Goal: Task Accomplishment & Management: Complete application form

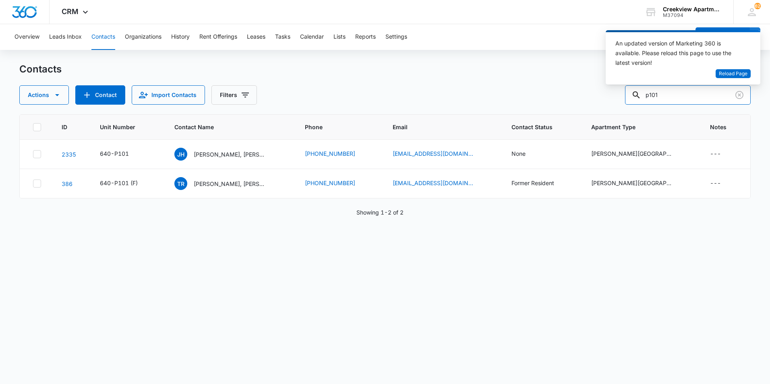
drag, startPoint x: 668, startPoint y: 98, endPoint x: 619, endPoint y: 96, distance: 49.2
click at [619, 96] on div "Actions Contact Import Contacts Filters p101" at bounding box center [385, 94] width 732 height 19
type input "B103"
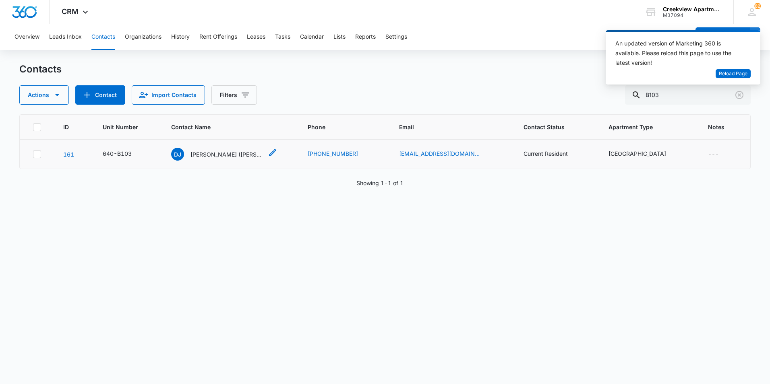
click at [211, 155] on p "[PERSON_NAME] ([PERSON_NAME])" at bounding box center [227, 154] width 73 height 8
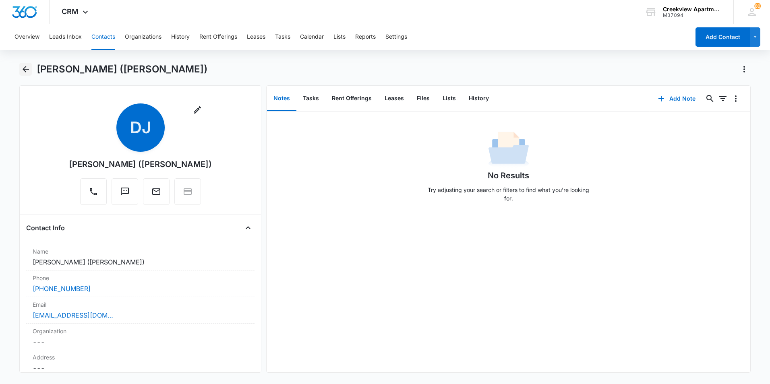
click at [29, 74] on icon "Back" at bounding box center [26, 69] width 10 height 10
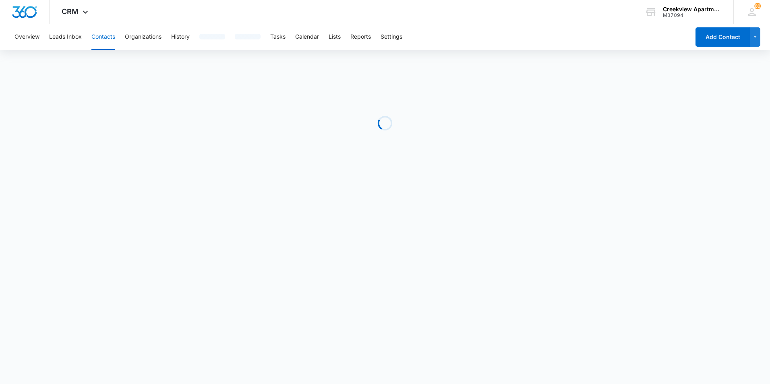
click at [93, 35] on button "Contacts" at bounding box center [103, 37] width 24 height 26
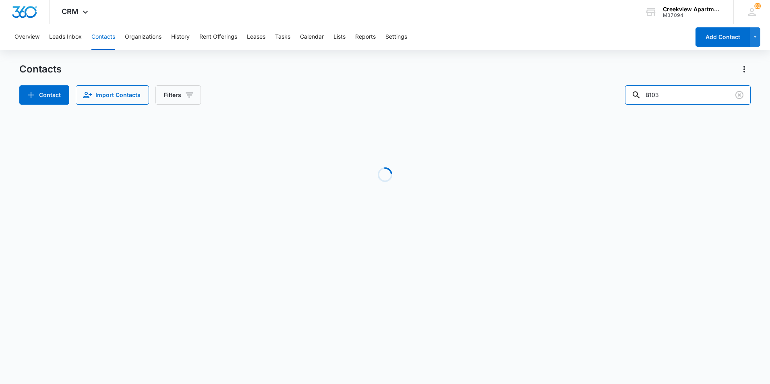
click at [629, 99] on div "Contact Import Contacts Filters B103" at bounding box center [385, 94] width 732 height 19
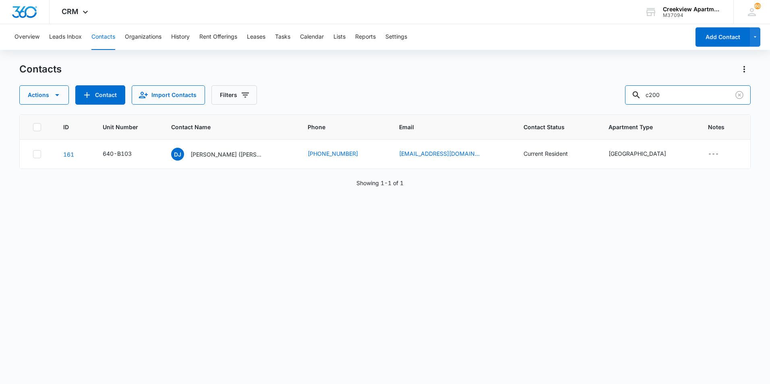
type input "c200"
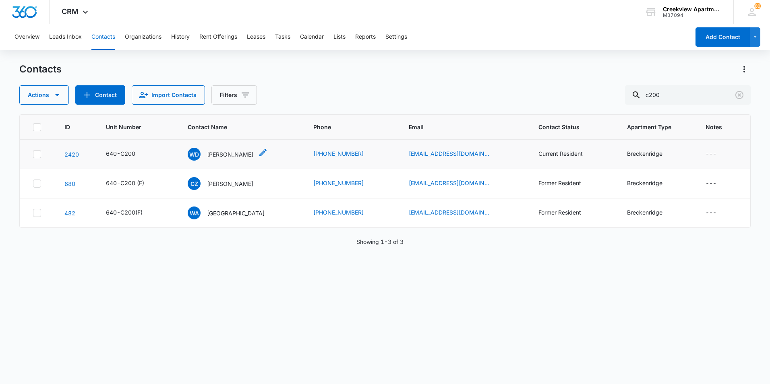
click at [225, 155] on p "[PERSON_NAME]" at bounding box center [230, 154] width 46 height 8
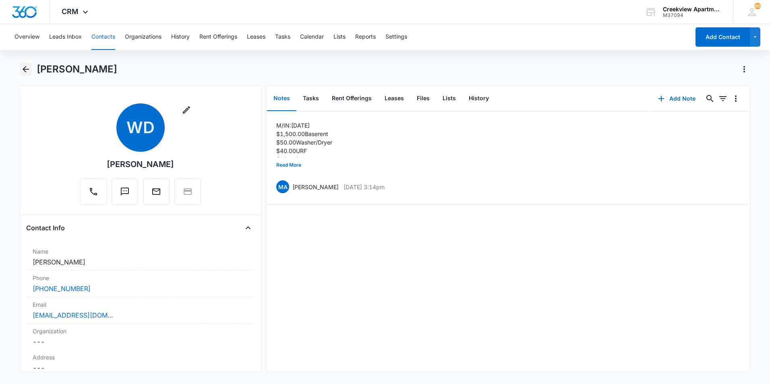
click at [26, 66] on icon "Back" at bounding box center [26, 69] width 10 height 10
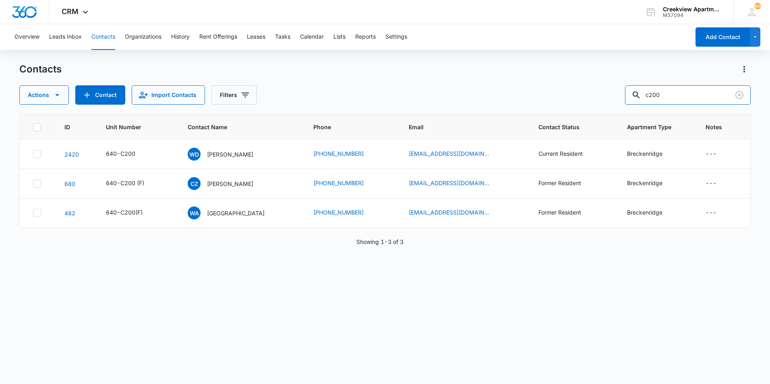
drag, startPoint x: 677, startPoint y: 98, endPoint x: 595, endPoint y: 96, distance: 81.4
click at [595, 96] on div "Actions Contact Import Contacts Filters c200" at bounding box center [385, 94] width 732 height 19
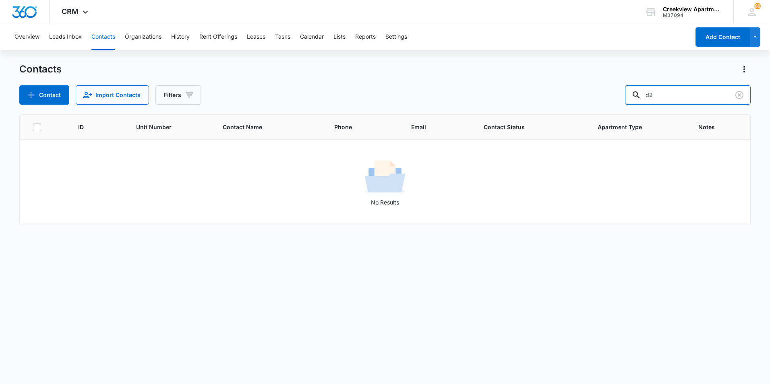
type input "d"
type input "f"
type input "d"
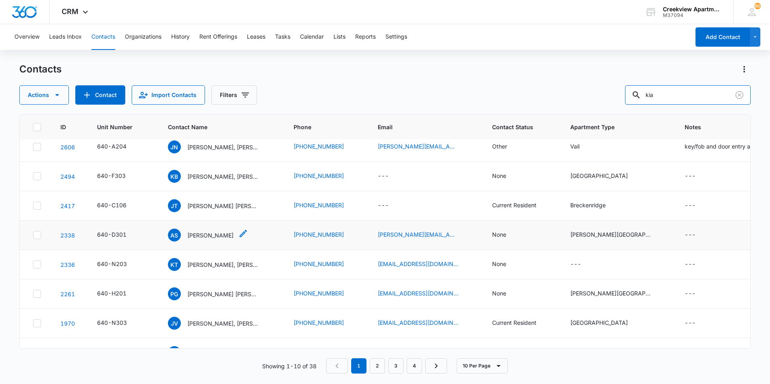
scroll to position [91, 0]
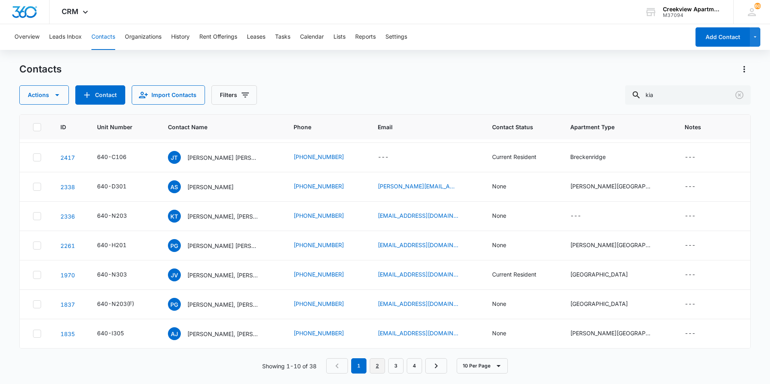
click at [381, 365] on link "2" at bounding box center [377, 366] width 15 height 15
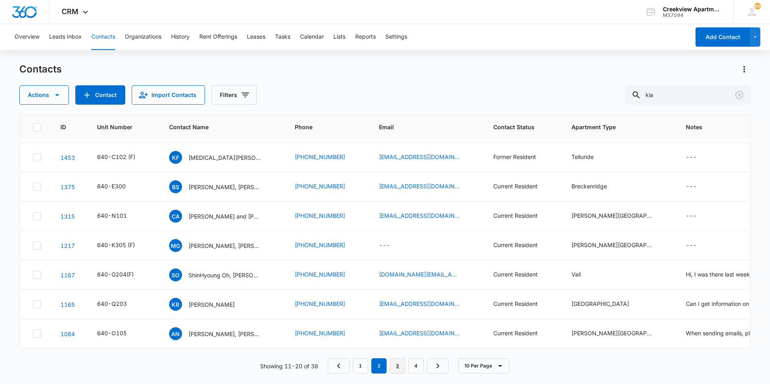
click at [405, 365] on link "3" at bounding box center [397, 366] width 15 height 15
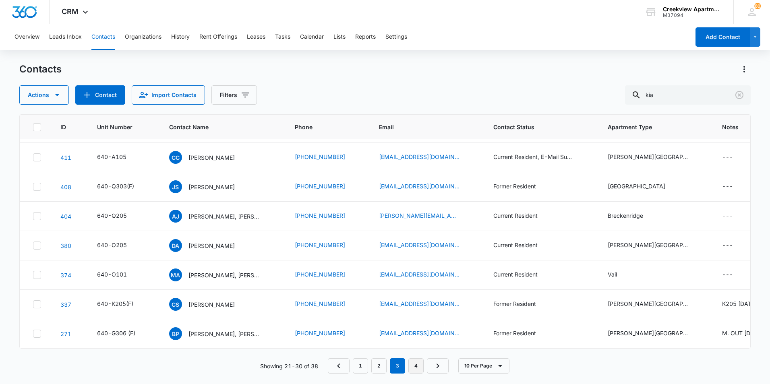
click at [421, 372] on link "4" at bounding box center [416, 366] width 15 height 15
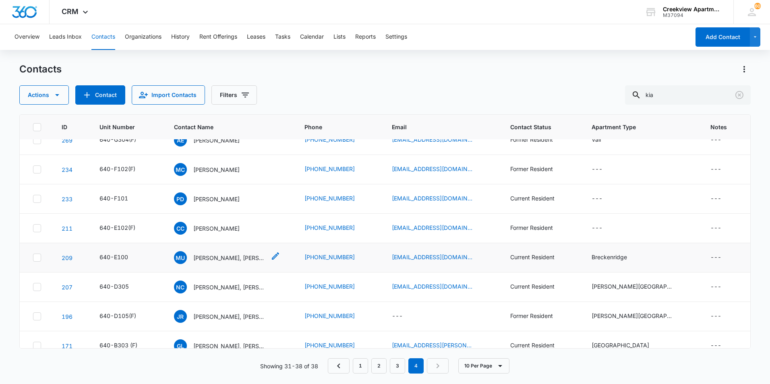
scroll to position [26, 0]
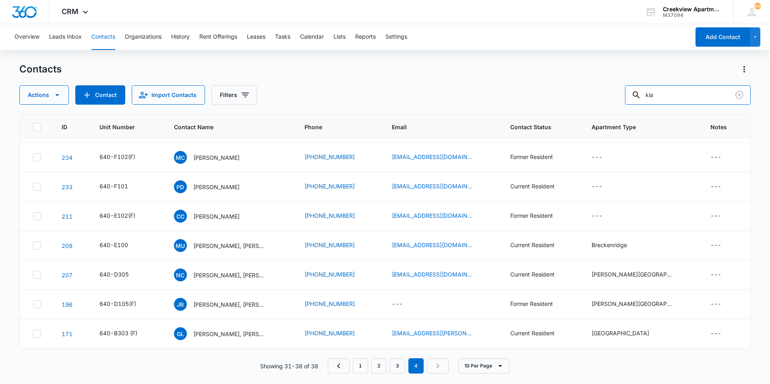
drag, startPoint x: 649, startPoint y: 91, endPoint x: 631, endPoint y: 89, distance: 18.2
click at [631, 89] on div "Actions Contact Import Contacts Filters kia" at bounding box center [385, 94] width 732 height 19
type input "l"
type input "h"
type input "white kia"
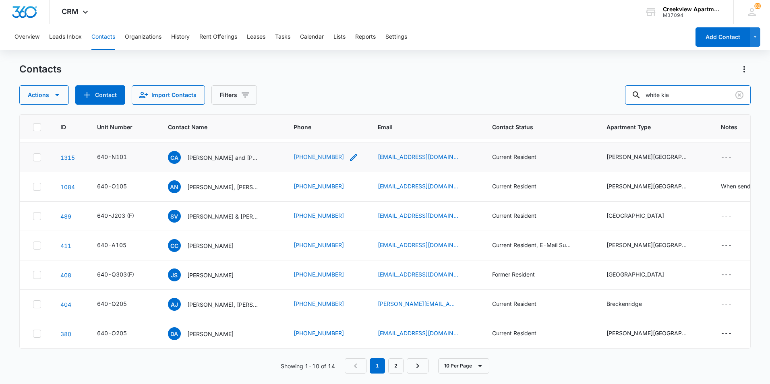
scroll to position [91, 0]
click at [400, 368] on link "2" at bounding box center [395, 366] width 15 height 15
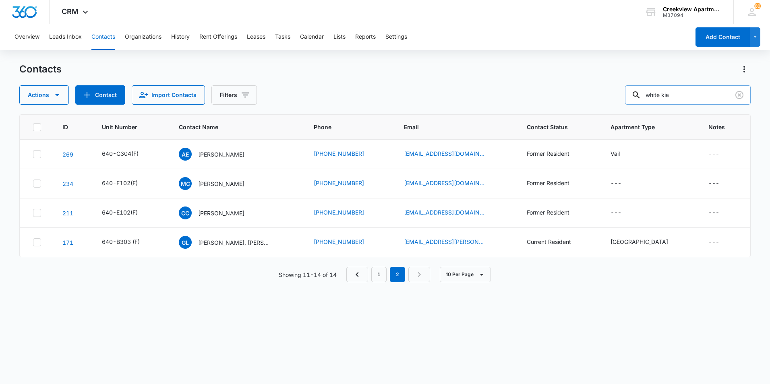
scroll to position [0, 0]
drag, startPoint x: 703, startPoint y: 98, endPoint x: 600, endPoint y: 96, distance: 103.2
click at [600, 96] on div "Actions Contact Import Contacts Filters white kia" at bounding box center [385, 94] width 732 height 19
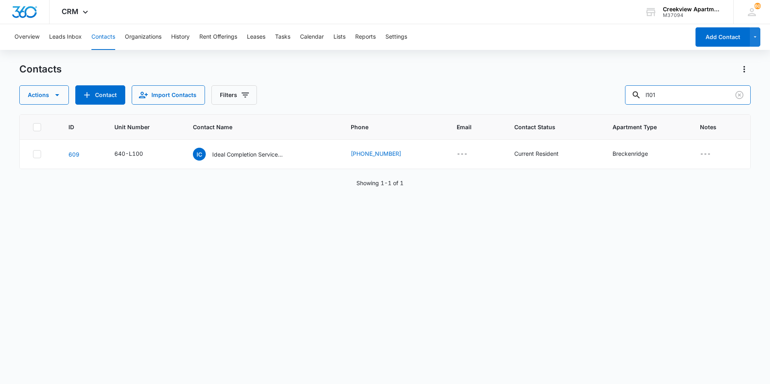
type input "l101"
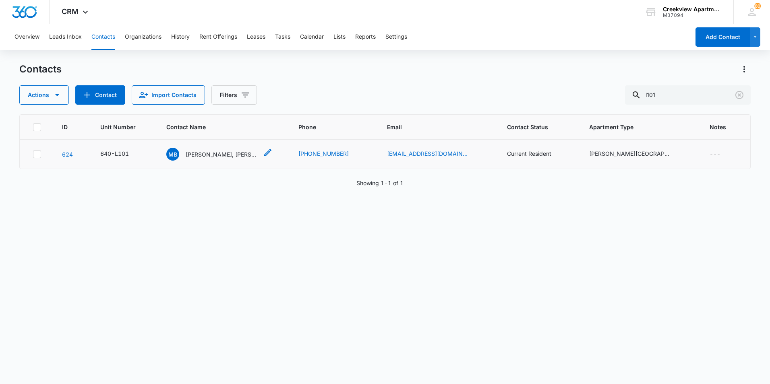
click at [258, 154] on p "[PERSON_NAME], [PERSON_NAME]" at bounding box center [222, 154] width 73 height 8
click at [675, 89] on input "l101" at bounding box center [688, 94] width 126 height 19
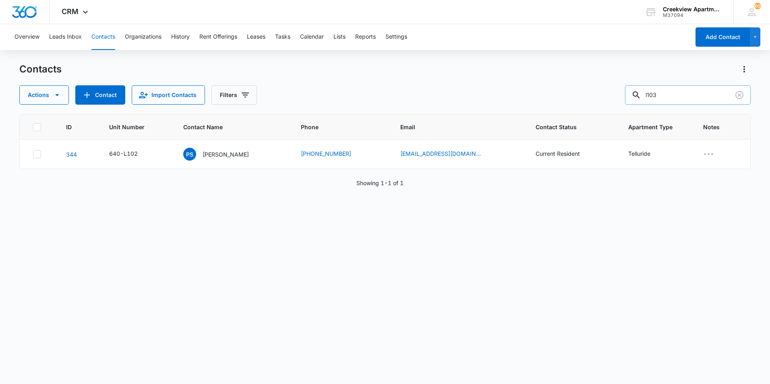
type input "l103"
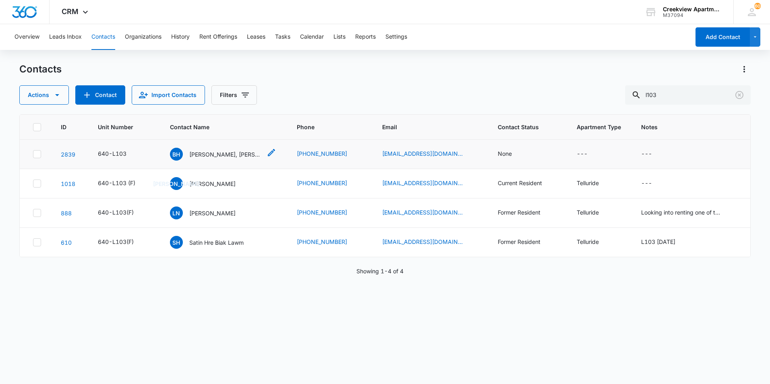
click at [215, 156] on p "[PERSON_NAME], [PERSON_NAME]" at bounding box center [225, 154] width 73 height 8
click at [705, 98] on input "l103" at bounding box center [688, 94] width 126 height 19
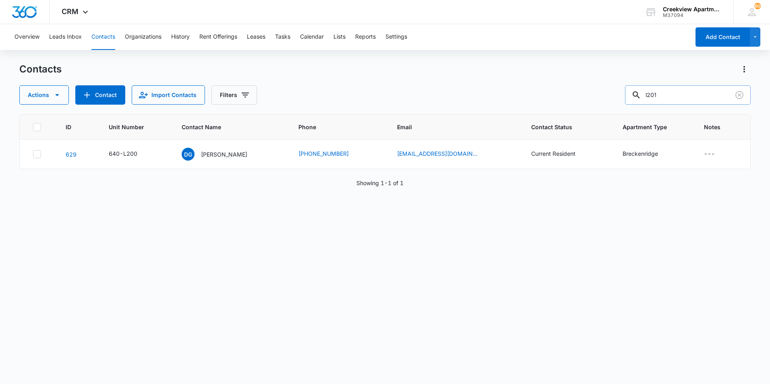
type input "l201"
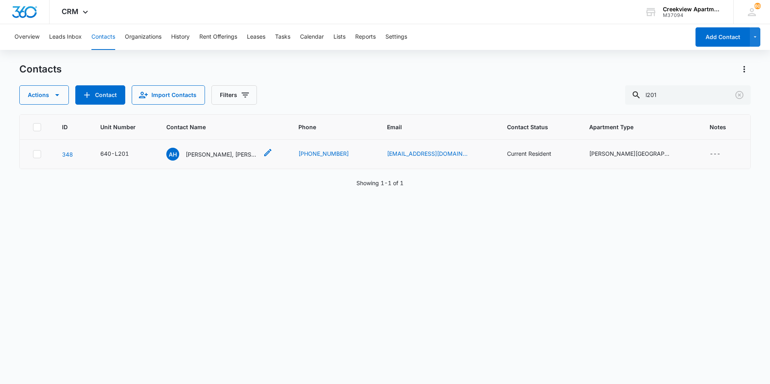
click at [254, 151] on p "[PERSON_NAME], [PERSON_NAME]" at bounding box center [222, 154] width 73 height 8
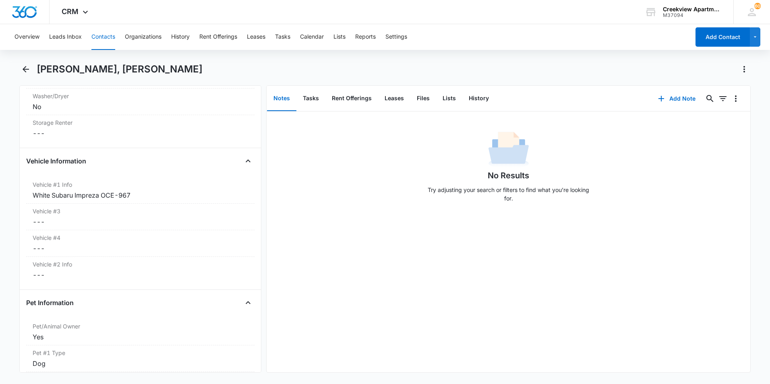
scroll to position [1209, 0]
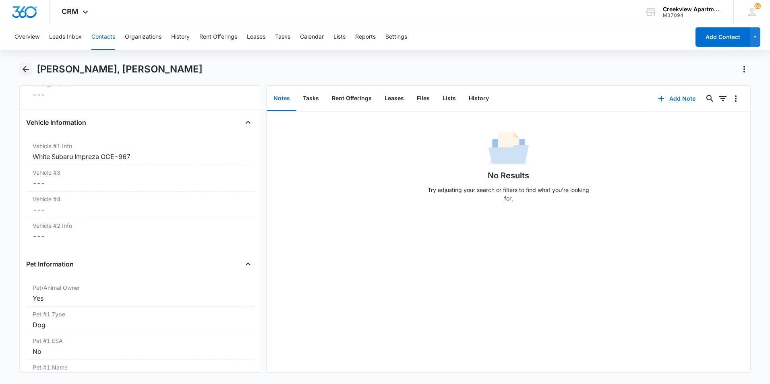
click at [25, 73] on icon "Back" at bounding box center [26, 69] width 10 height 10
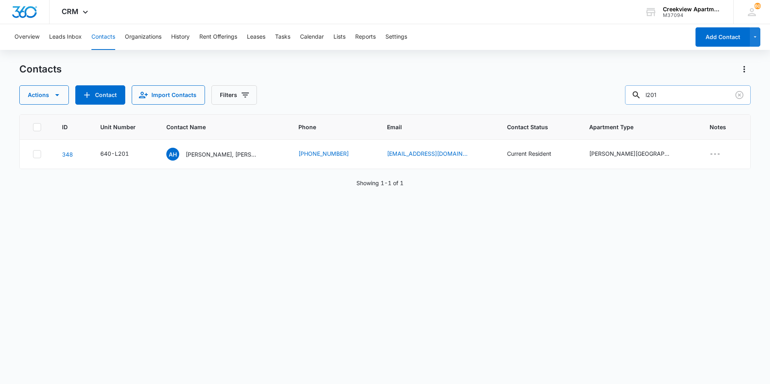
click at [705, 92] on input "l201" at bounding box center [688, 94] width 126 height 19
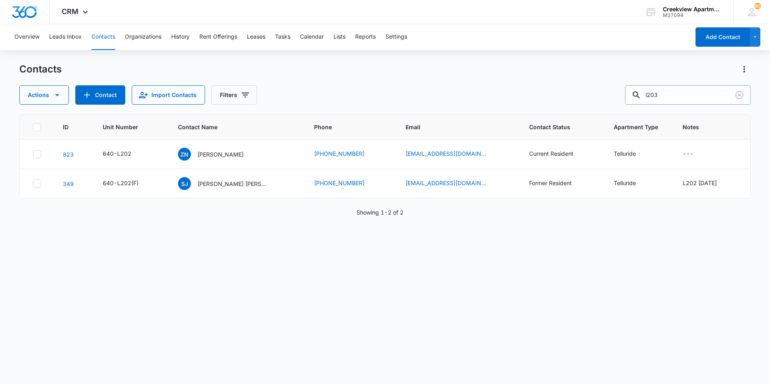
type input "l203"
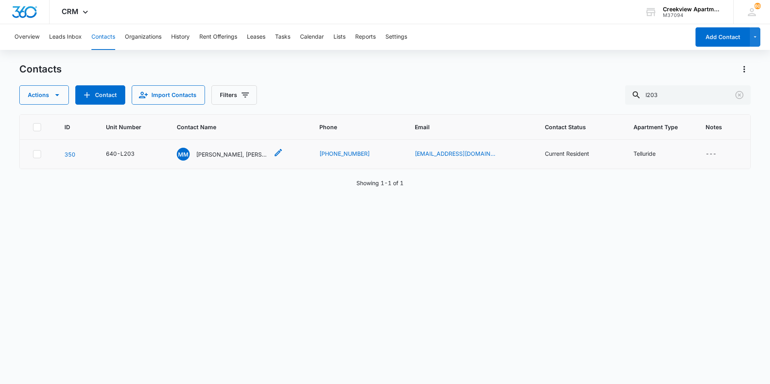
click at [234, 159] on div "MM [PERSON_NAME], [PERSON_NAME] Nojosa [PERSON_NAME]" at bounding box center [223, 154] width 92 height 13
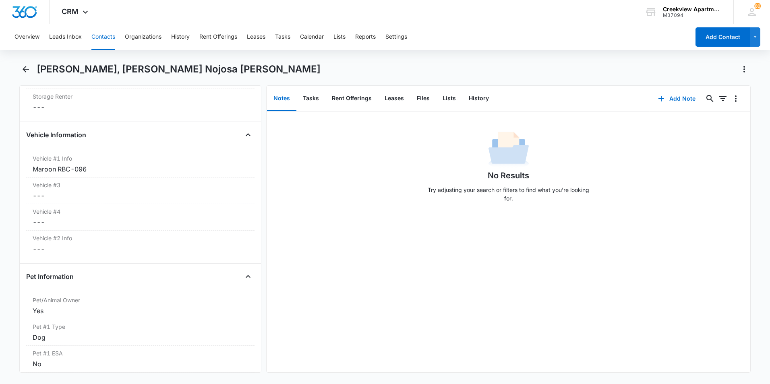
scroll to position [1209, 0]
click at [25, 62] on div "Overview Leads Inbox Contacts Organizations History Rent Offerings Leases Tasks…" at bounding box center [385, 203] width 770 height 359
click at [29, 71] on icon "Back" at bounding box center [26, 69] width 10 height 10
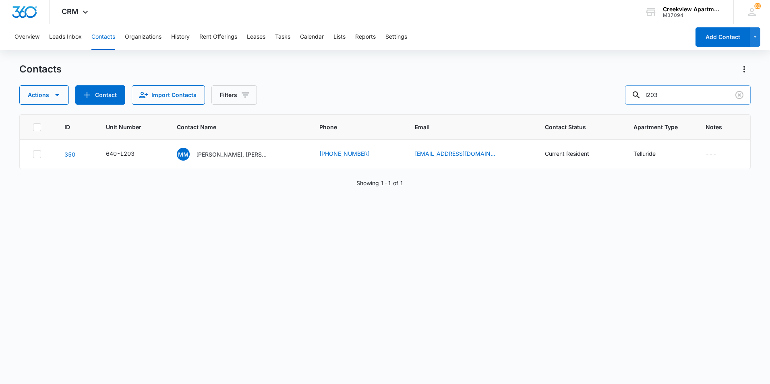
click at [692, 100] on input "l203" at bounding box center [688, 94] width 126 height 19
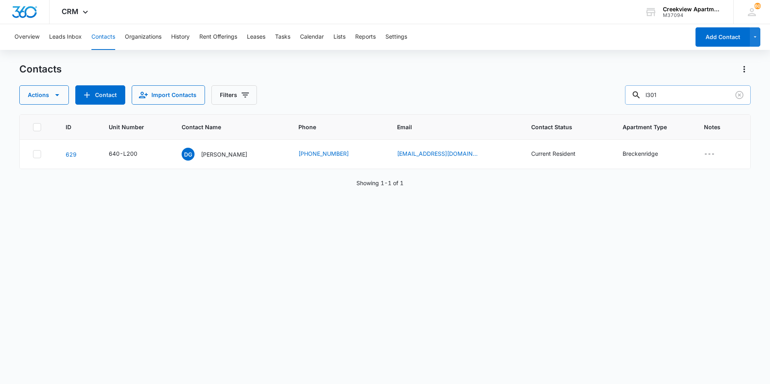
type input "l301"
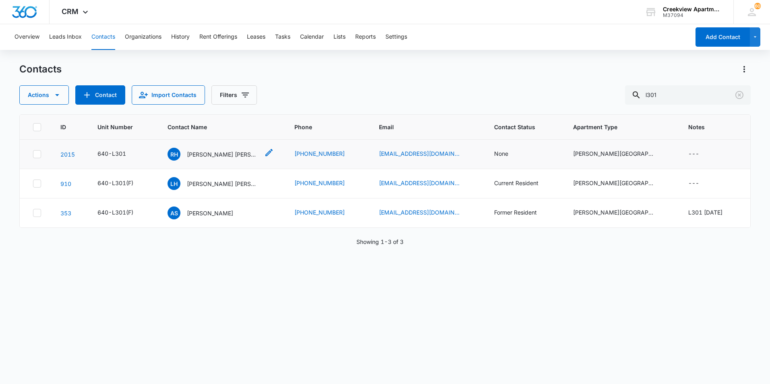
click at [234, 156] on p "[PERSON_NAME] [PERSON_NAME]" at bounding box center [223, 154] width 73 height 8
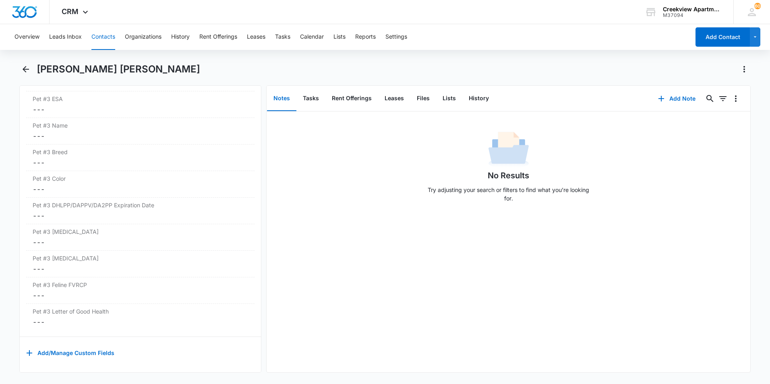
scroll to position [1989, 0]
click at [22, 74] on icon "Back" at bounding box center [26, 69] width 10 height 10
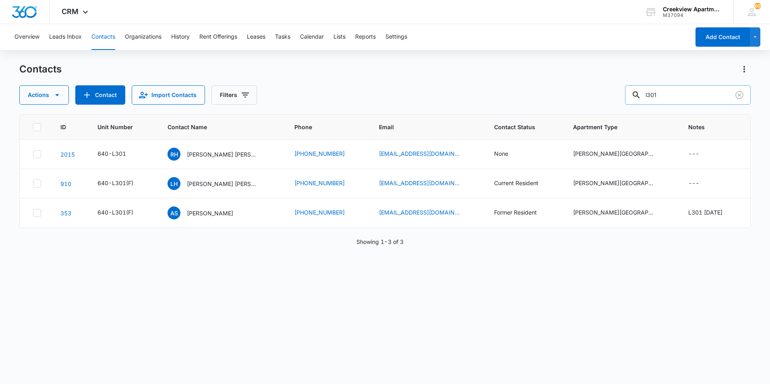
click at [678, 102] on input "l301" at bounding box center [688, 94] width 126 height 19
type input "l302"
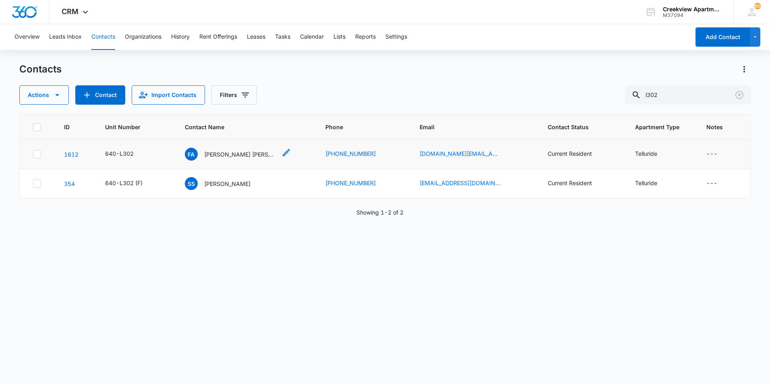
click at [233, 154] on p "[PERSON_NAME] [PERSON_NAME] III, [PERSON_NAME]" at bounding box center [240, 154] width 73 height 8
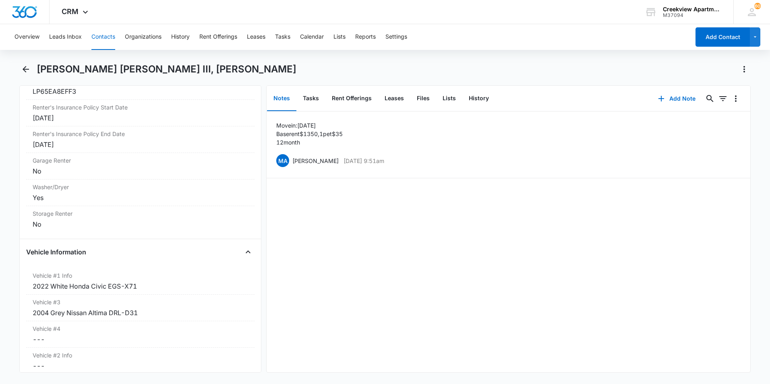
scroll to position [1128, 0]
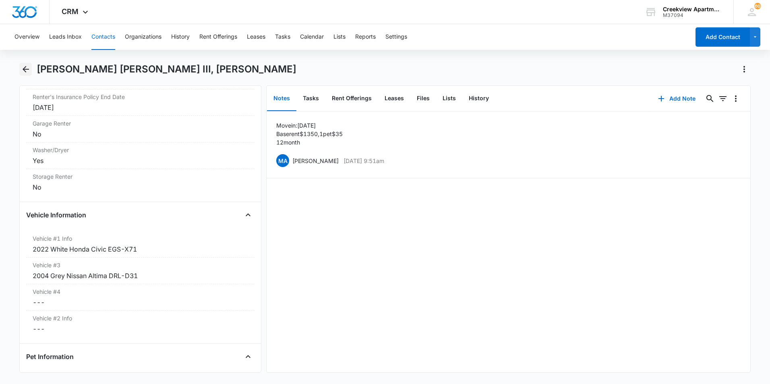
click at [23, 69] on icon "Back" at bounding box center [26, 69] width 6 height 6
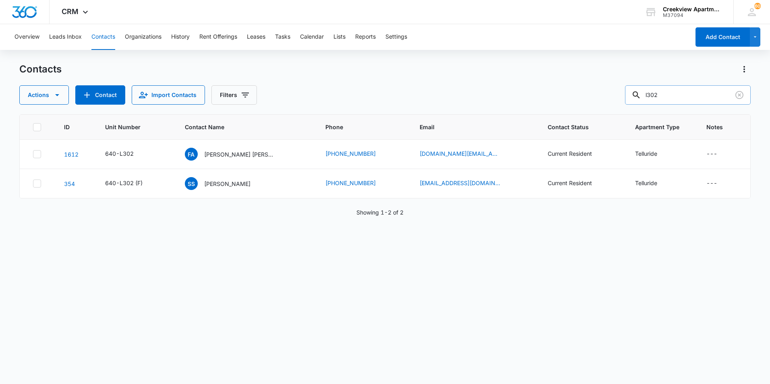
click at [683, 92] on input "l302" at bounding box center [688, 94] width 126 height 19
type input "l303"
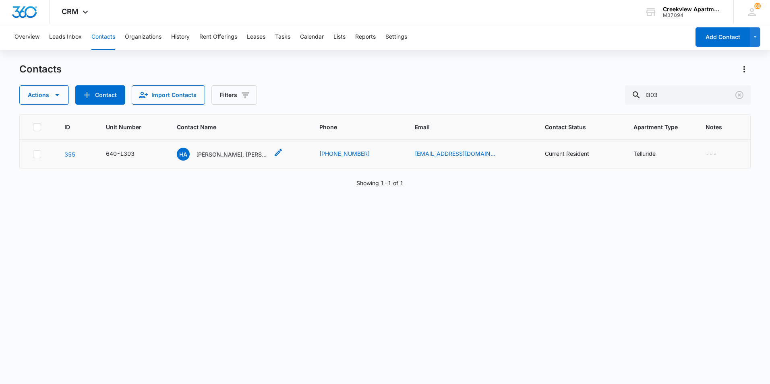
click at [214, 159] on div "HA [PERSON_NAME], [PERSON_NAME]" at bounding box center [223, 154] width 92 height 13
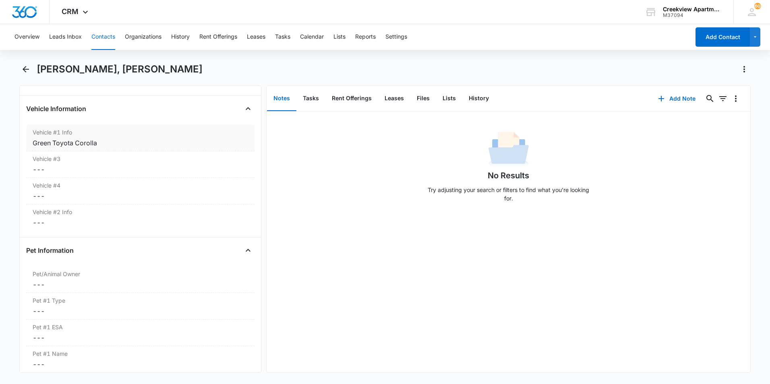
scroll to position [1209, 0]
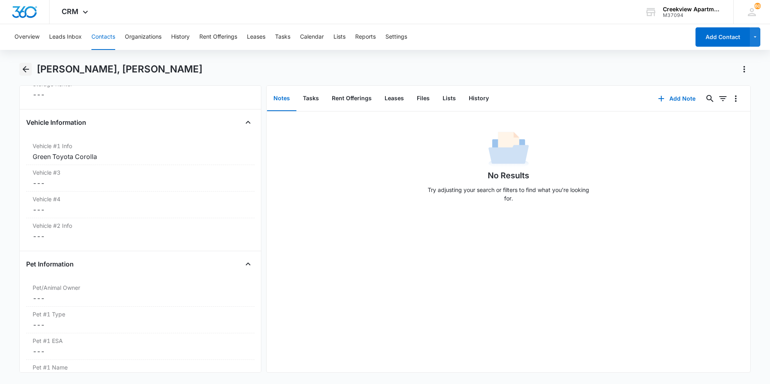
click at [21, 65] on icon "Back" at bounding box center [26, 69] width 10 height 10
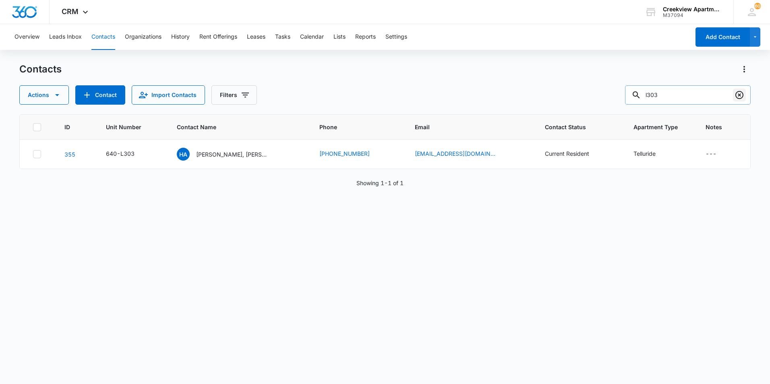
click at [739, 95] on icon "Clear" at bounding box center [740, 95] width 8 height 8
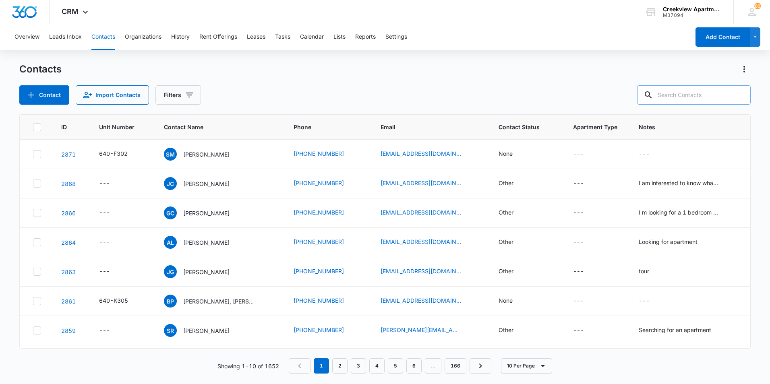
click at [670, 94] on input "text" at bounding box center [694, 94] width 114 height 19
type input "m"
click at [691, 99] on input "text" at bounding box center [694, 94] width 114 height 19
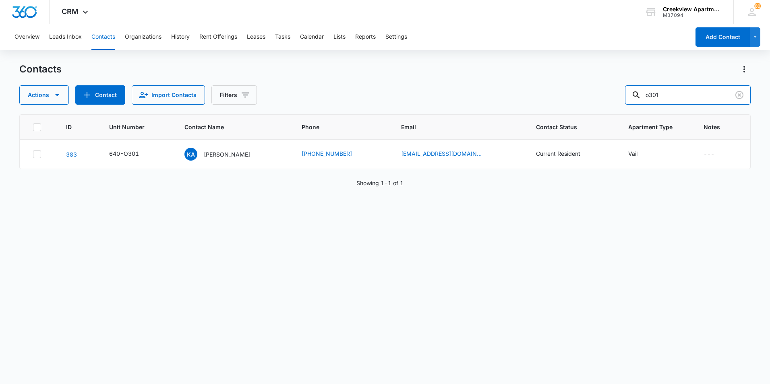
drag, startPoint x: 641, startPoint y: 99, endPoint x: 622, endPoint y: 100, distance: 19.0
click at [622, 100] on div "Actions Contact Import Contacts Filters o301" at bounding box center [385, 94] width 732 height 19
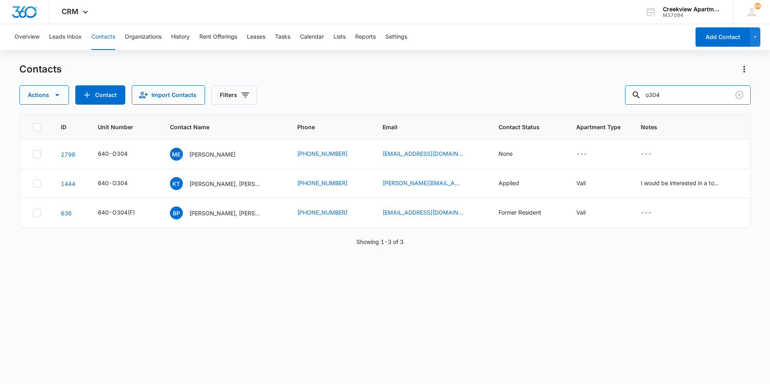
drag, startPoint x: 636, startPoint y: 98, endPoint x: 615, endPoint y: 100, distance: 21.4
click at [615, 100] on div "Actions Contact Import Contacts Filters o304" at bounding box center [385, 94] width 732 height 19
type input "n203"
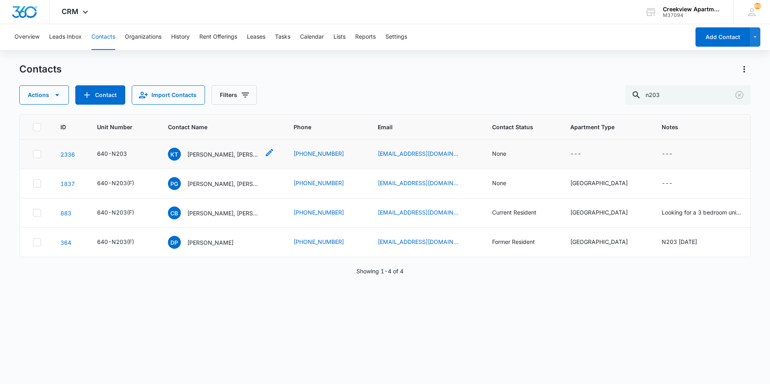
click at [230, 156] on p "[PERSON_NAME], [PERSON_NAME]" at bounding box center [223, 154] width 73 height 8
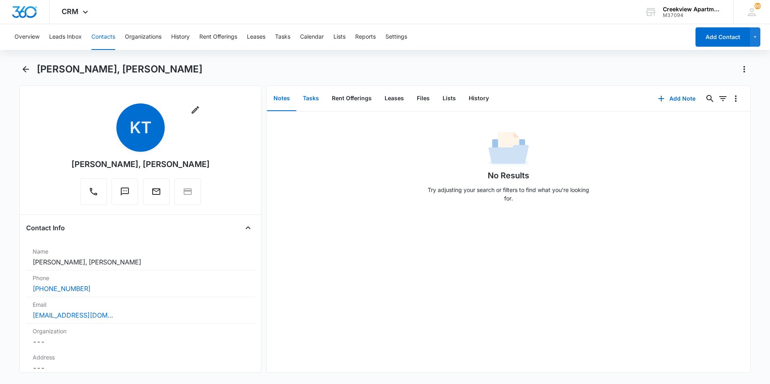
click at [310, 98] on button "Tasks" at bounding box center [311, 98] width 29 height 25
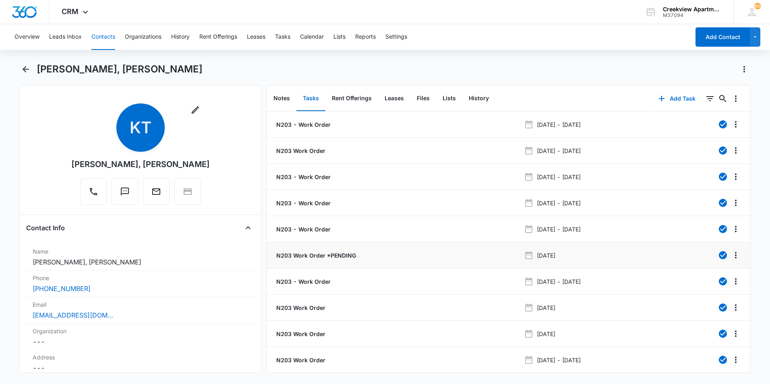
scroll to position [32, 0]
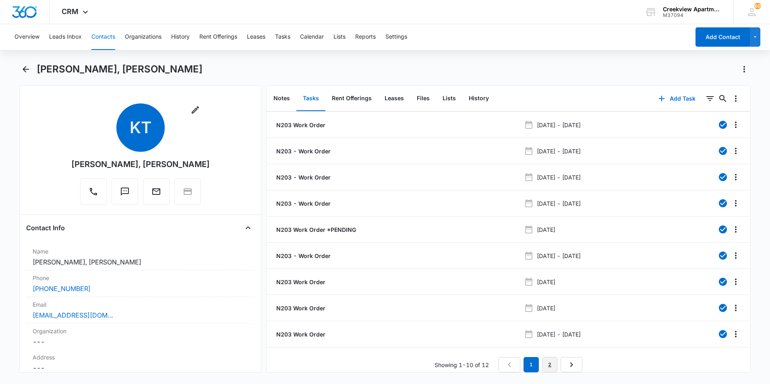
click at [548, 360] on link "2" at bounding box center [549, 364] width 15 height 15
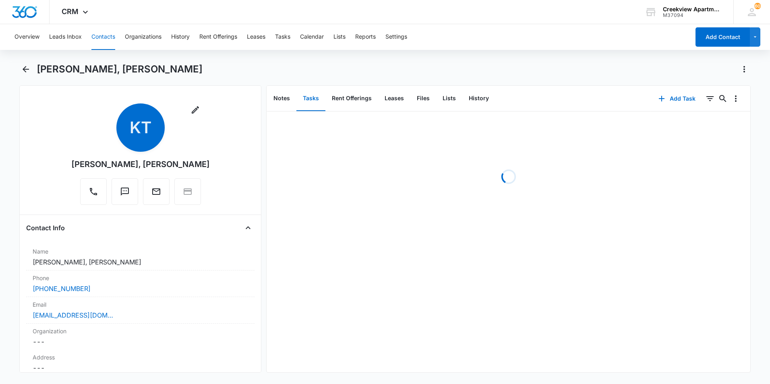
scroll to position [0, 0]
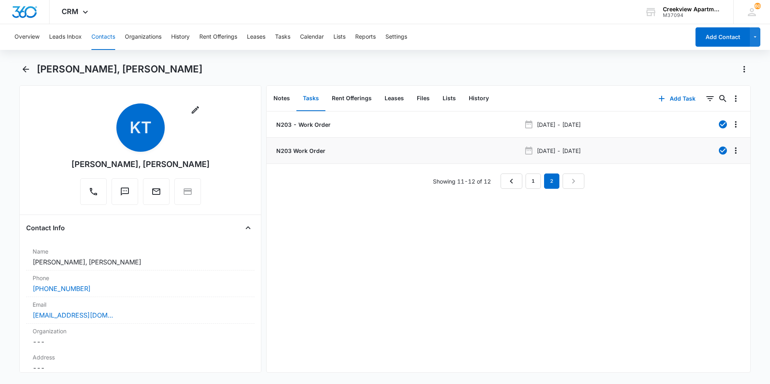
click at [286, 150] on p "N203 Work Order" at bounding box center [300, 151] width 51 height 8
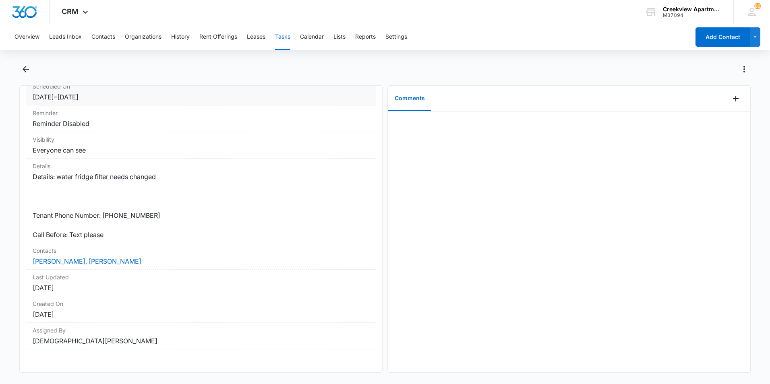
scroll to position [106, 0]
click at [22, 71] on icon "Back" at bounding box center [26, 69] width 10 height 10
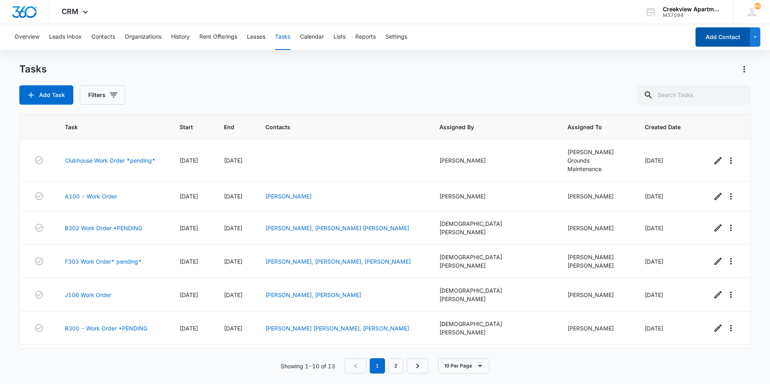
click at [743, 38] on button "Add Contact" at bounding box center [723, 36] width 54 height 19
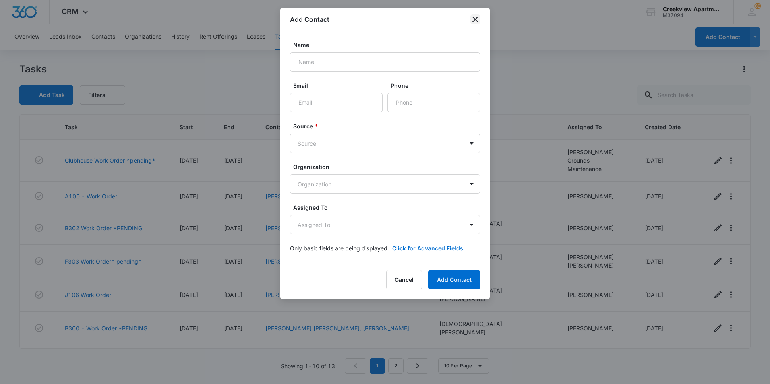
click at [477, 16] on icon "close" at bounding box center [476, 20] width 10 height 10
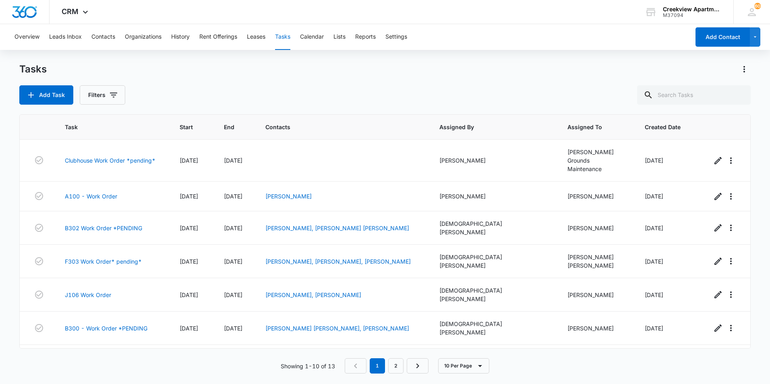
click at [290, 35] on button "Tasks" at bounding box center [282, 37] width 15 height 26
click at [45, 93] on button "Add Task" at bounding box center [46, 94] width 54 height 19
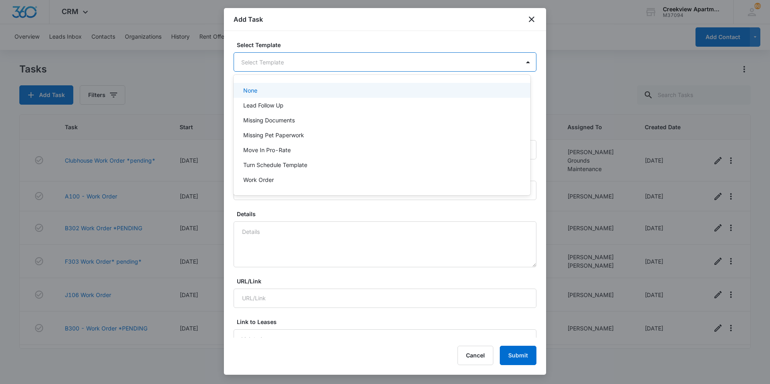
click at [271, 59] on body "CRM Apps Reputation Websites Forms CRM Email Social Content Files Brand AI Assi…" at bounding box center [385, 192] width 770 height 384
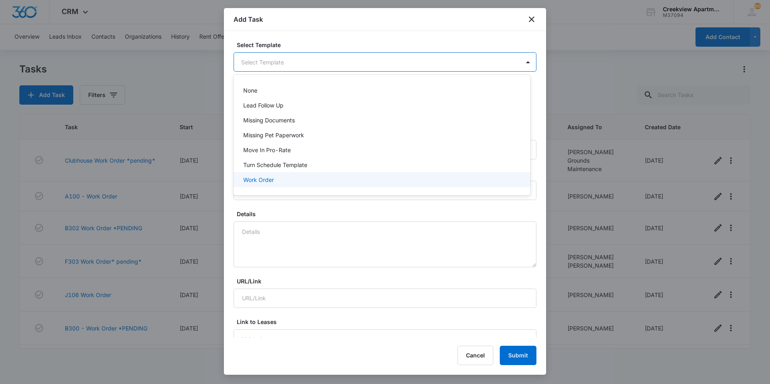
click at [271, 177] on p "Work Order" at bounding box center [258, 180] width 31 height 8
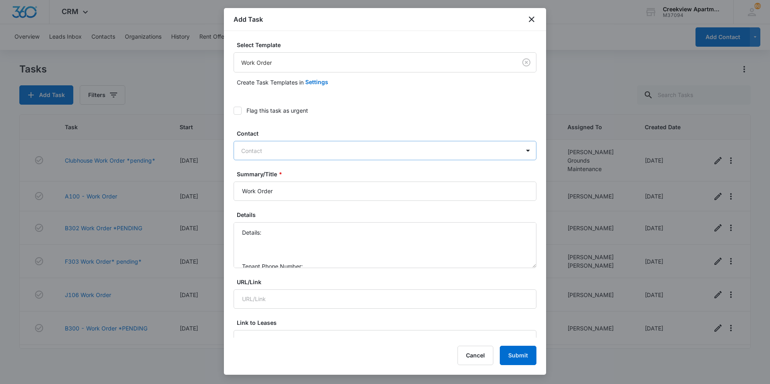
click at [254, 151] on div at bounding box center [380, 151] width 278 height 10
click at [237, 194] on input "Work Order" at bounding box center [385, 191] width 303 height 19
type input "N203 - Work Order"
click at [288, 226] on textarea "Details: Tenant Phone Number: Call Before:" at bounding box center [385, 245] width 303 height 46
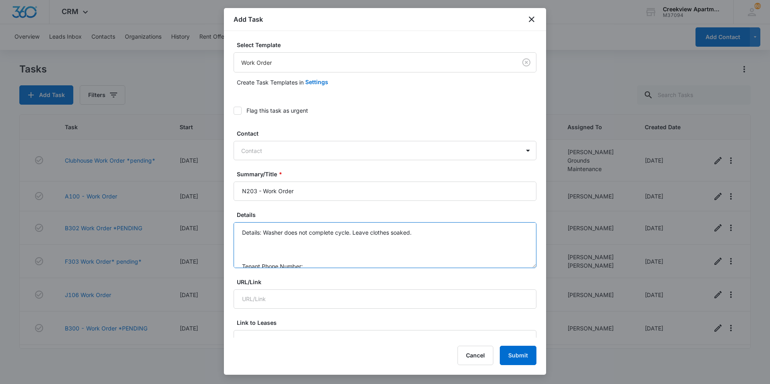
scroll to position [25, 0]
click at [350, 241] on textarea "Details: Washer does not complete cycle. Leave clothes soaked. Tenant Phone Num…" at bounding box center [385, 245] width 303 height 46
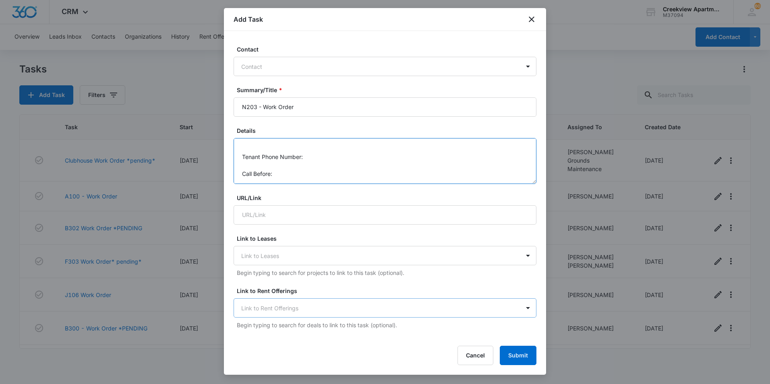
scroll to position [0, 0]
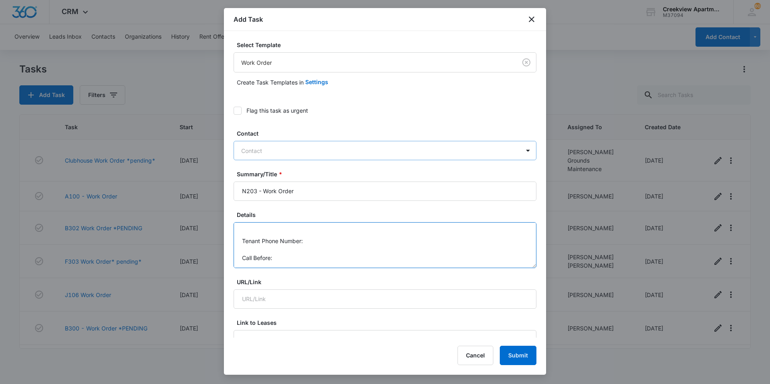
type textarea "Details: Washer does not complete cycle. Leave clothes soaked. Tenant Phone Num…"
click at [266, 148] on div at bounding box center [380, 151] width 278 height 10
type input "n203"
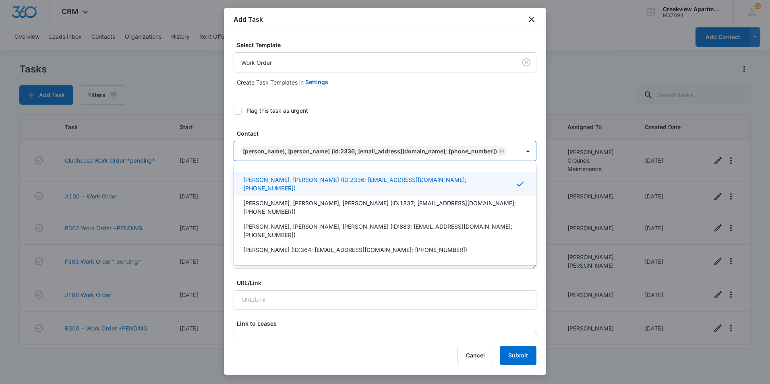
click at [429, 137] on label "Contact" at bounding box center [388, 133] width 303 height 8
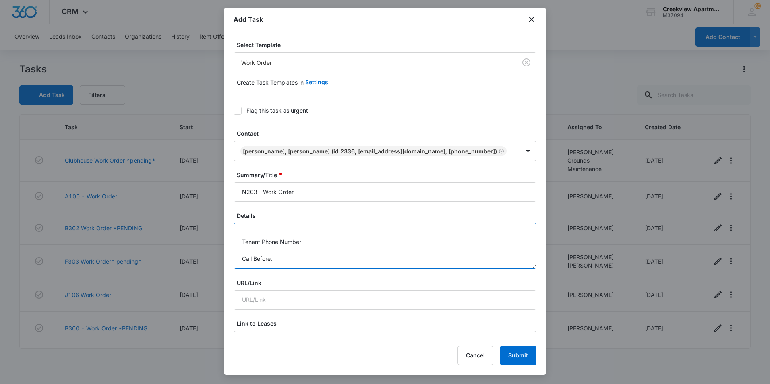
click at [288, 256] on textarea "Details: Washer does not complete cycle. Leave clothes soaked. Tenant Phone Num…" at bounding box center [385, 246] width 303 height 46
click at [319, 239] on textarea "Details: Washer does not complete cycle. Leave clothes soaked. Tenant Phone Num…" at bounding box center [385, 246] width 303 height 46
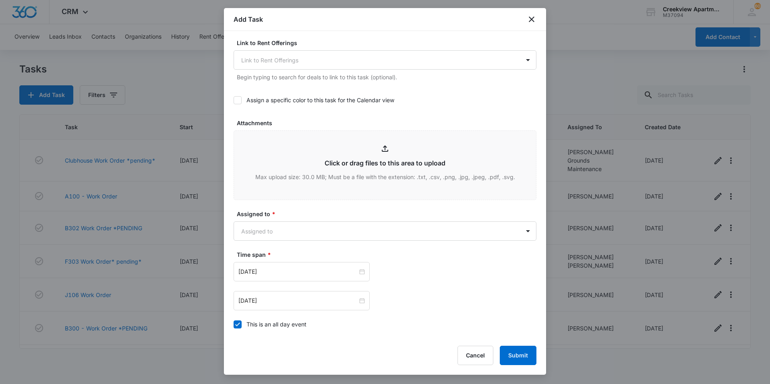
scroll to position [363, 0]
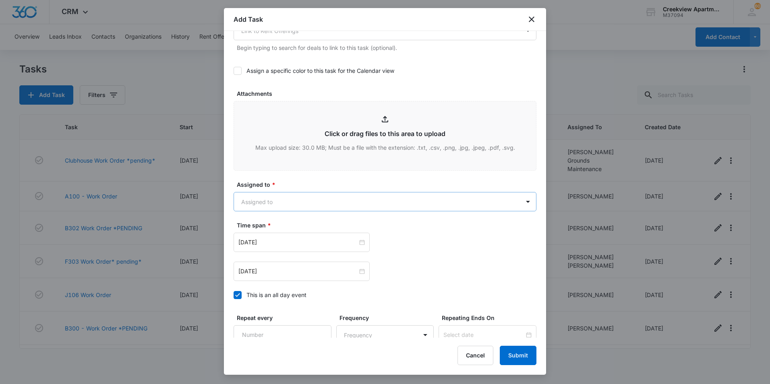
type textarea "Details: Washer does not complete cycle. Leave clothes soaked. Tenant Phone Num…"
click at [299, 199] on body "CRM Apps Reputation Websites Forms CRM Email Social Content Files Brand AI Assi…" at bounding box center [385, 192] width 770 height 384
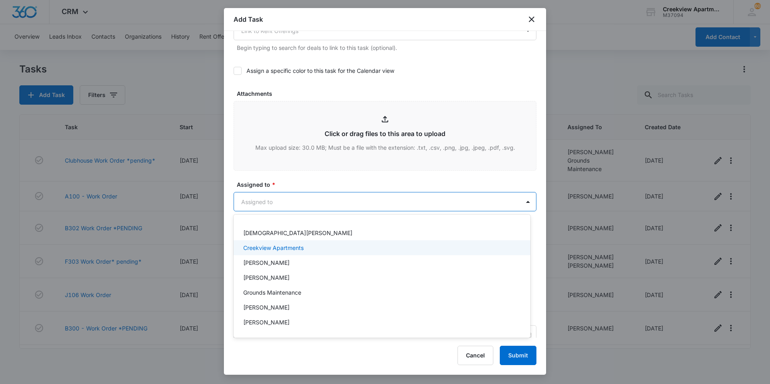
scroll to position [40, 0]
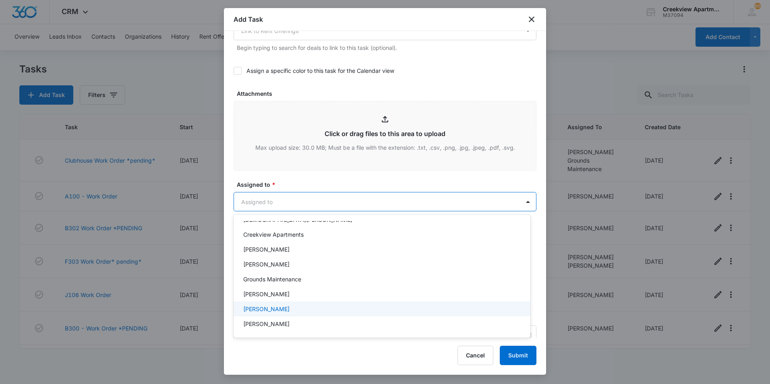
click at [275, 311] on p "[PERSON_NAME]" at bounding box center [266, 309] width 46 height 8
click at [336, 174] on div at bounding box center [385, 192] width 770 height 384
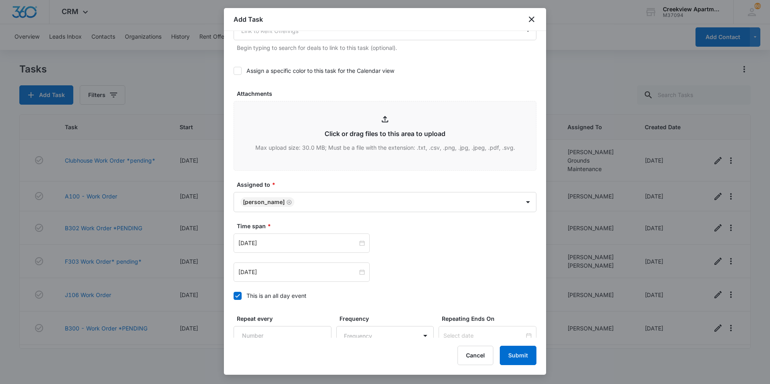
scroll to position [439, 0]
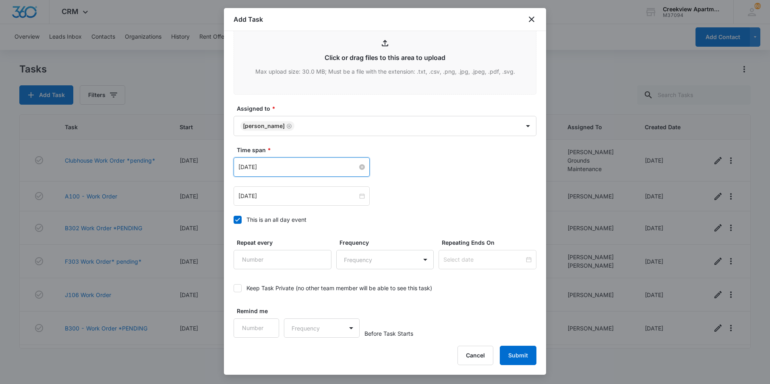
click at [353, 163] on input "[DATE]" at bounding box center [298, 167] width 119 height 9
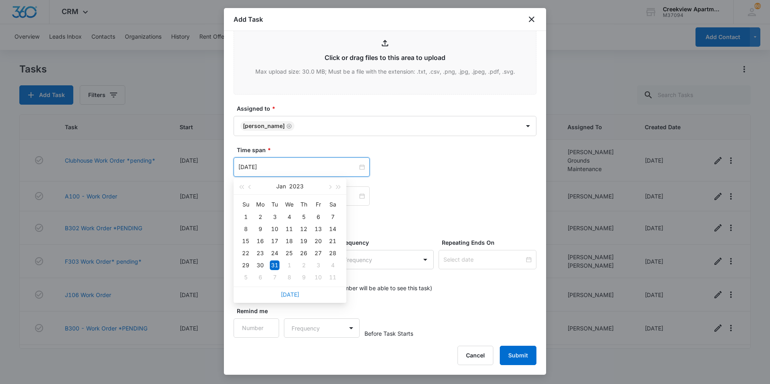
click at [297, 296] on link "[DATE]" at bounding box center [290, 294] width 19 height 7
type input "[DATE]"
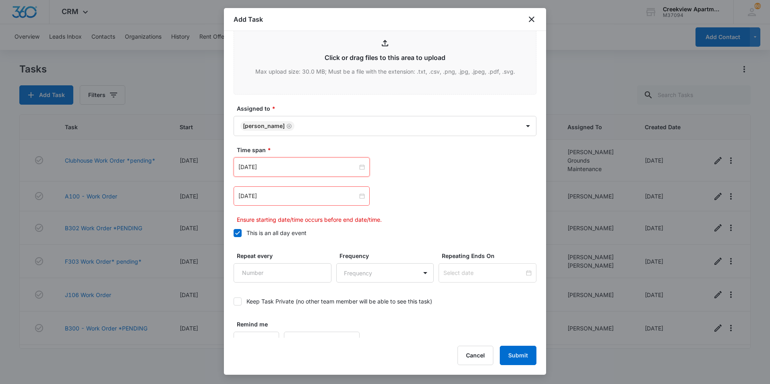
click at [452, 187] on div "[DATE]" at bounding box center [385, 196] width 303 height 19
click at [341, 195] on input "[DATE]" at bounding box center [298, 196] width 119 height 9
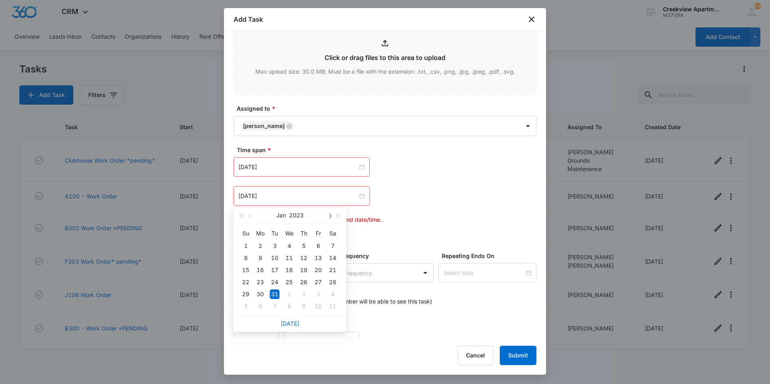
click at [326, 216] on button "button" at bounding box center [329, 215] width 9 height 16
click at [287, 318] on div "[DATE]" at bounding box center [290, 324] width 113 height 16
click at [287, 322] on link "[DATE]" at bounding box center [290, 323] width 19 height 7
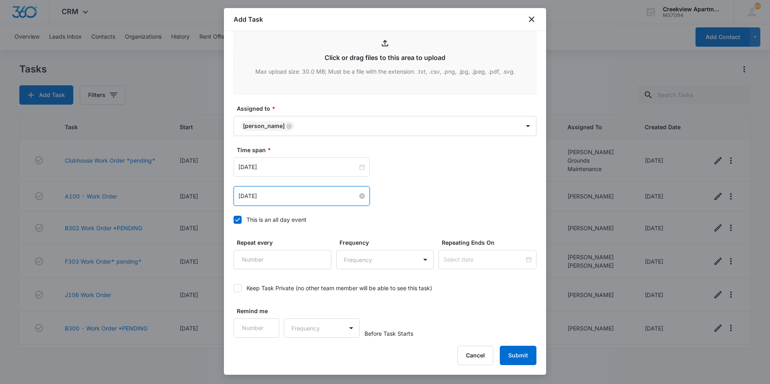
click at [346, 192] on input "[DATE]" at bounding box center [298, 196] width 119 height 9
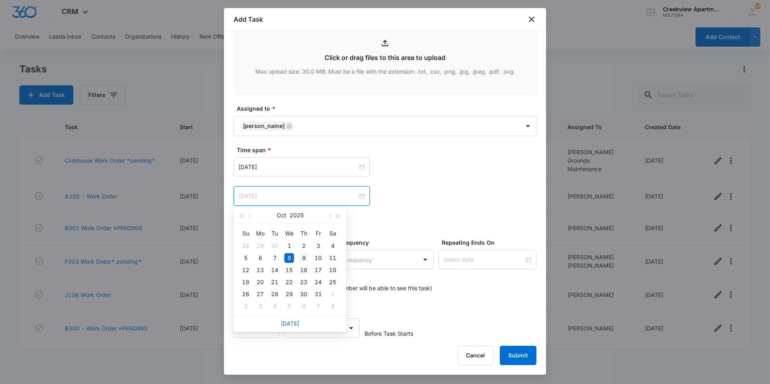
type input "[DATE]"
click at [305, 253] on td "9" at bounding box center [304, 258] width 15 height 12
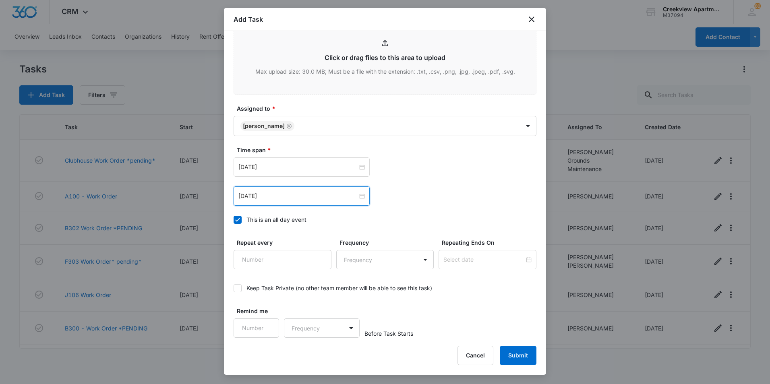
click at [458, 216] on label "This is an all day event" at bounding box center [385, 220] width 303 height 8
click at [234, 220] on input "This is an all day event" at bounding box center [234, 220] width 0 height 0
click at [251, 225] on div "Time span * [DATE] 12:00 am [DATE] 12:00 am This is an all day event" at bounding box center [385, 187] width 303 height 83
click at [253, 222] on div "This is an all day event" at bounding box center [277, 220] width 60 height 8
click at [234, 220] on input "This is an all day event" at bounding box center [234, 220] width 0 height 0
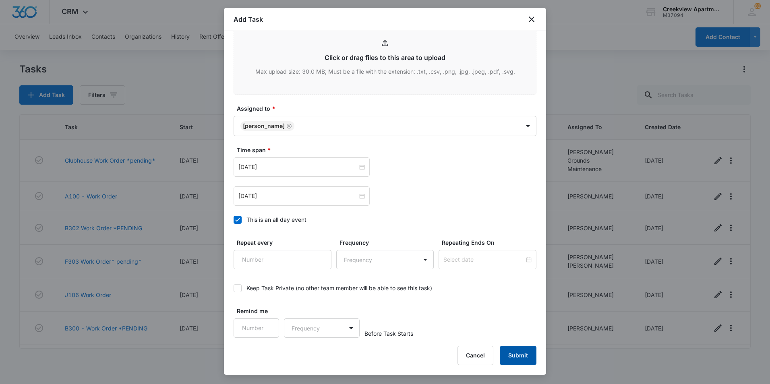
click at [516, 350] on button "Submit" at bounding box center [518, 355] width 37 height 19
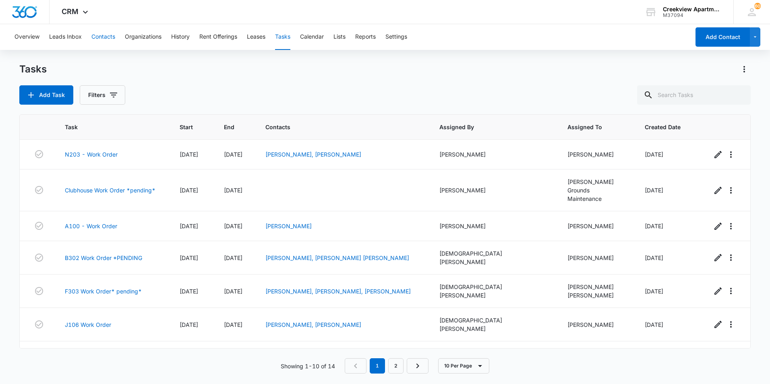
click at [109, 40] on button "Contacts" at bounding box center [103, 37] width 24 height 26
